Goal: Navigation & Orientation: Find specific page/section

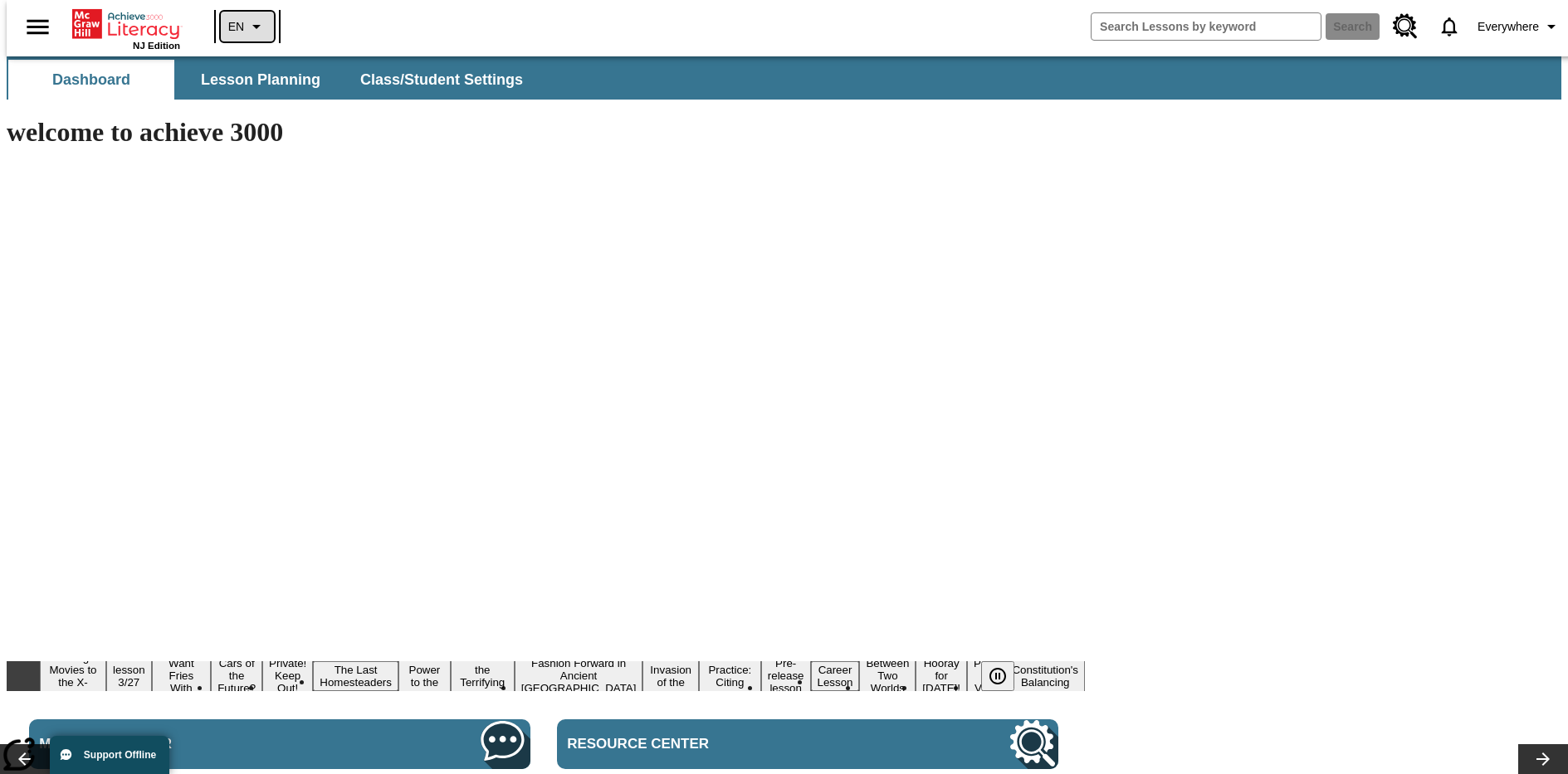
click at [247, 26] on icon "Language: EN, Select a language" at bounding box center [256, 26] width 20 height 20
